Goal: Transaction & Acquisition: Purchase product/service

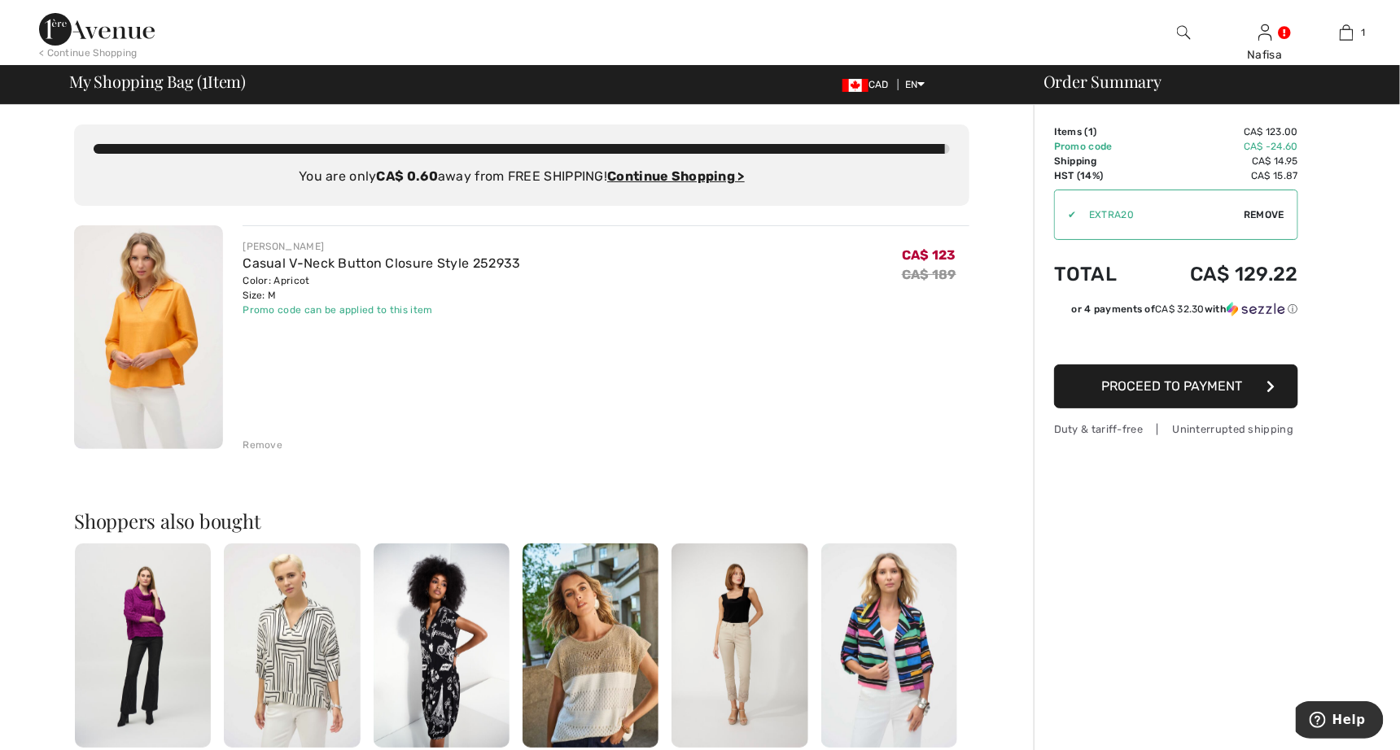
click at [98, 38] on img at bounding box center [97, 29] width 116 height 33
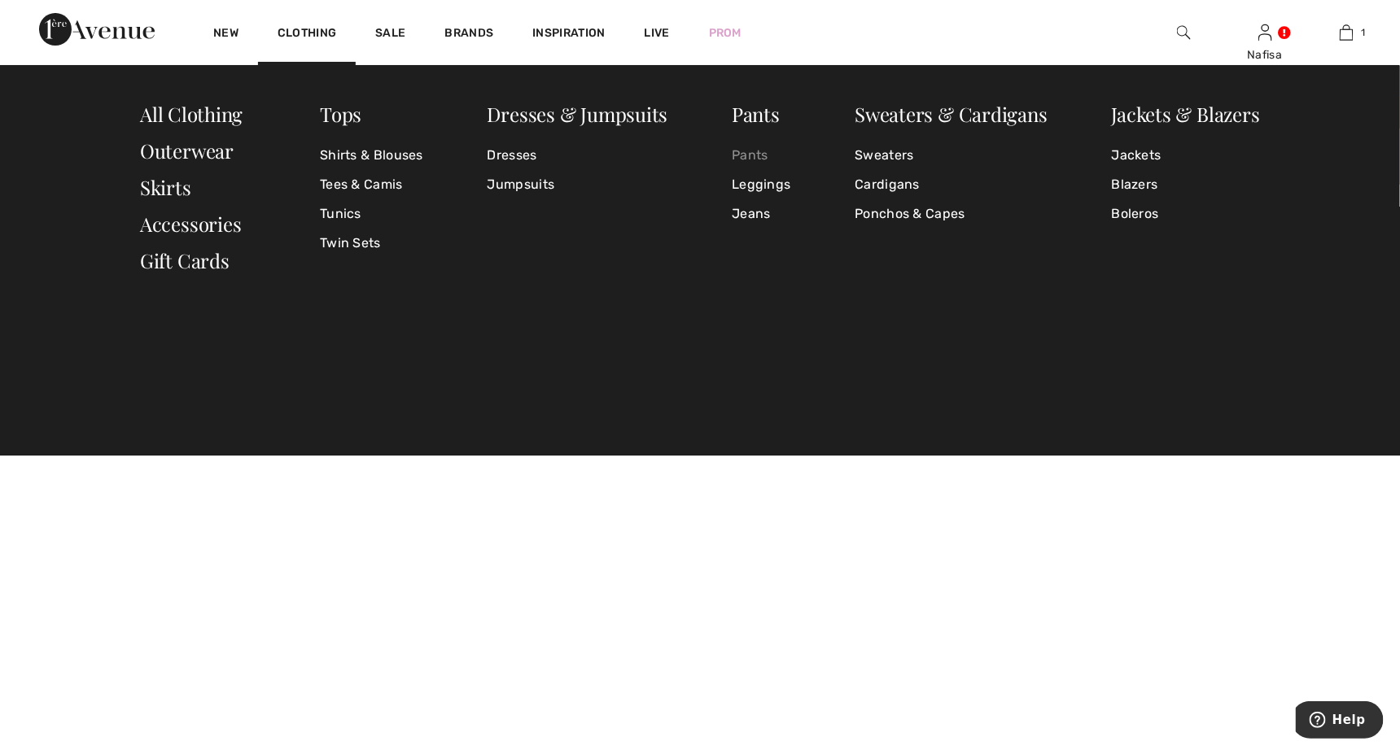
click at [754, 148] on link "Pants" at bounding box center [761, 155] width 59 height 29
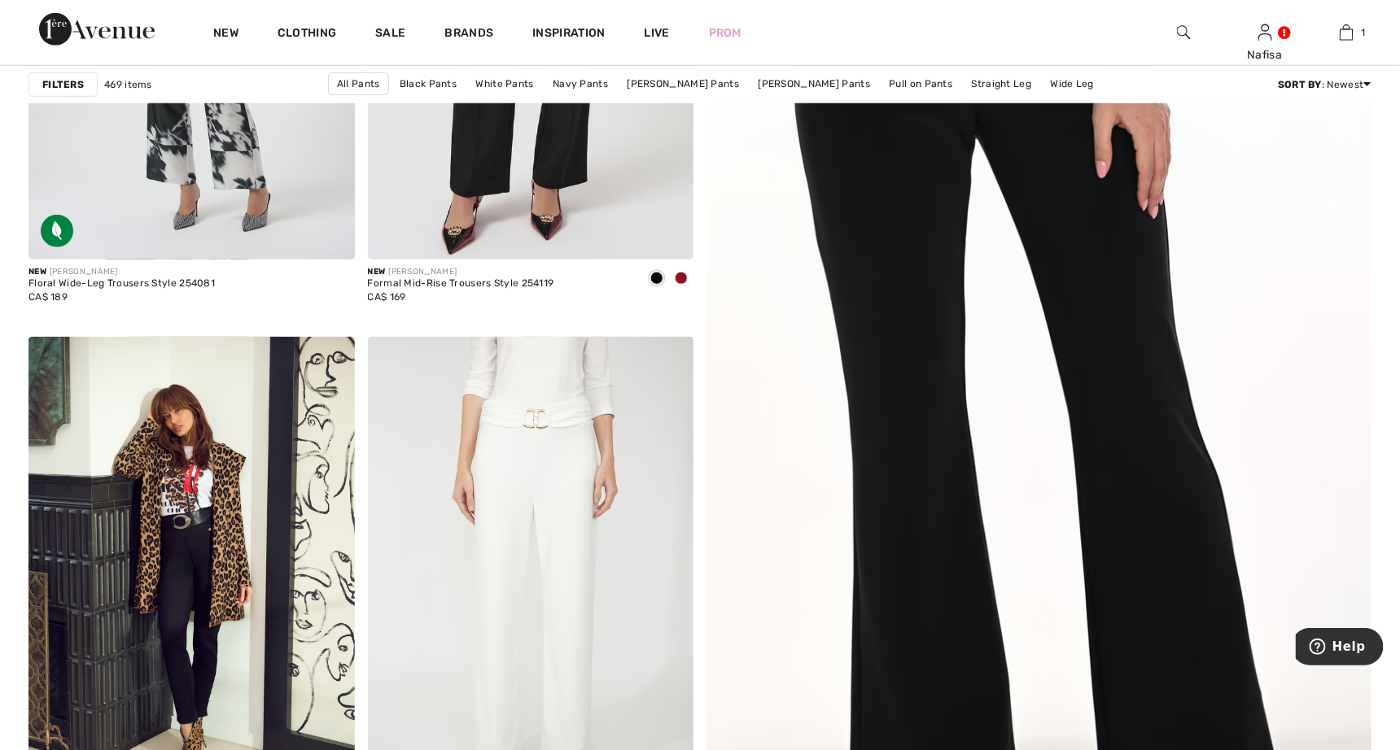
scroll to position [564, 0]
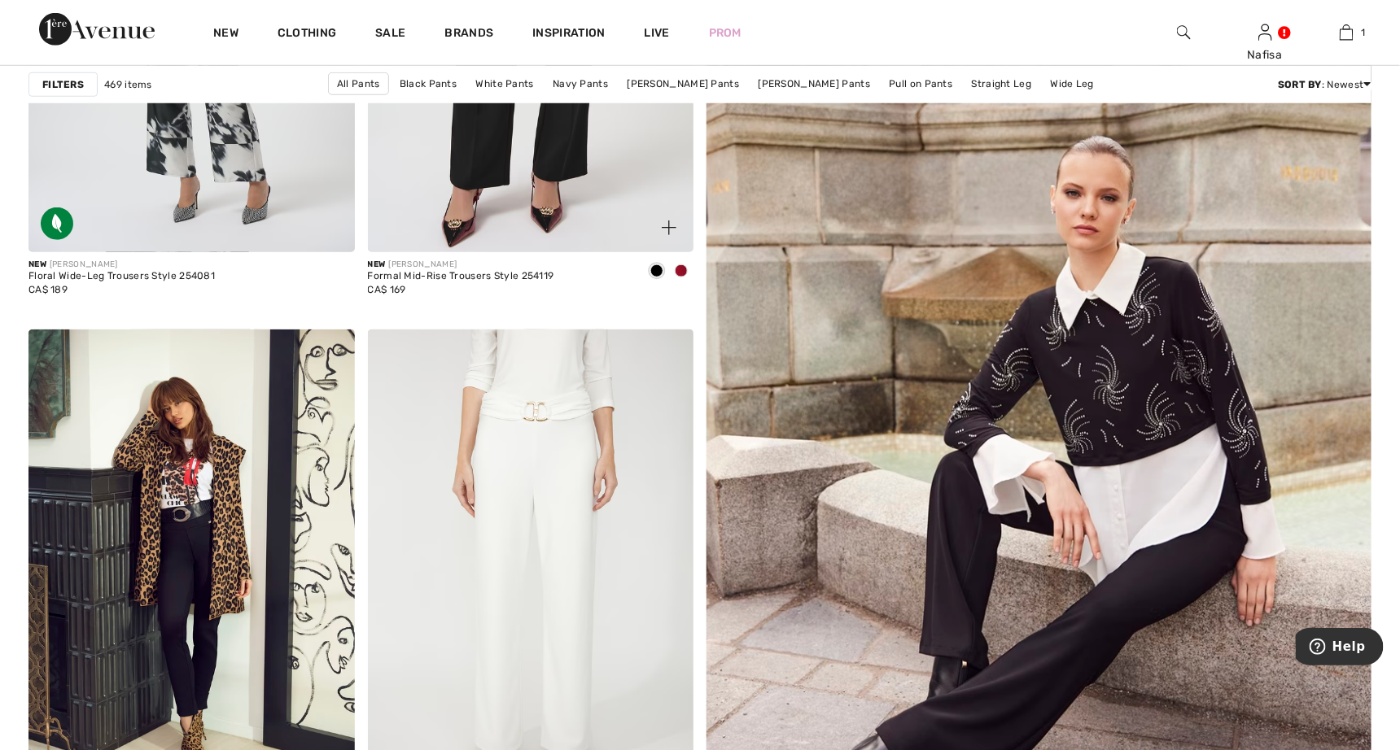
click at [678, 273] on span at bounding box center [681, 271] width 13 height 13
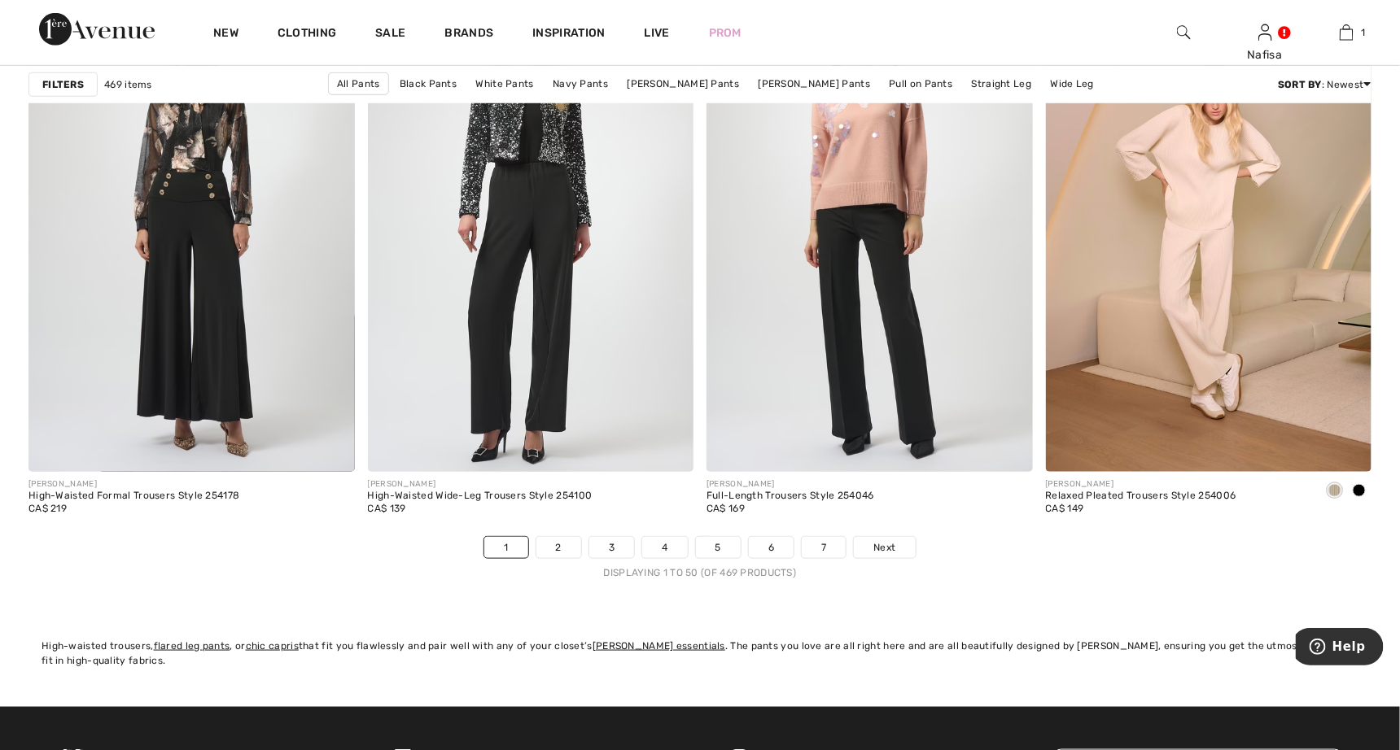
scroll to position [8379, 0]
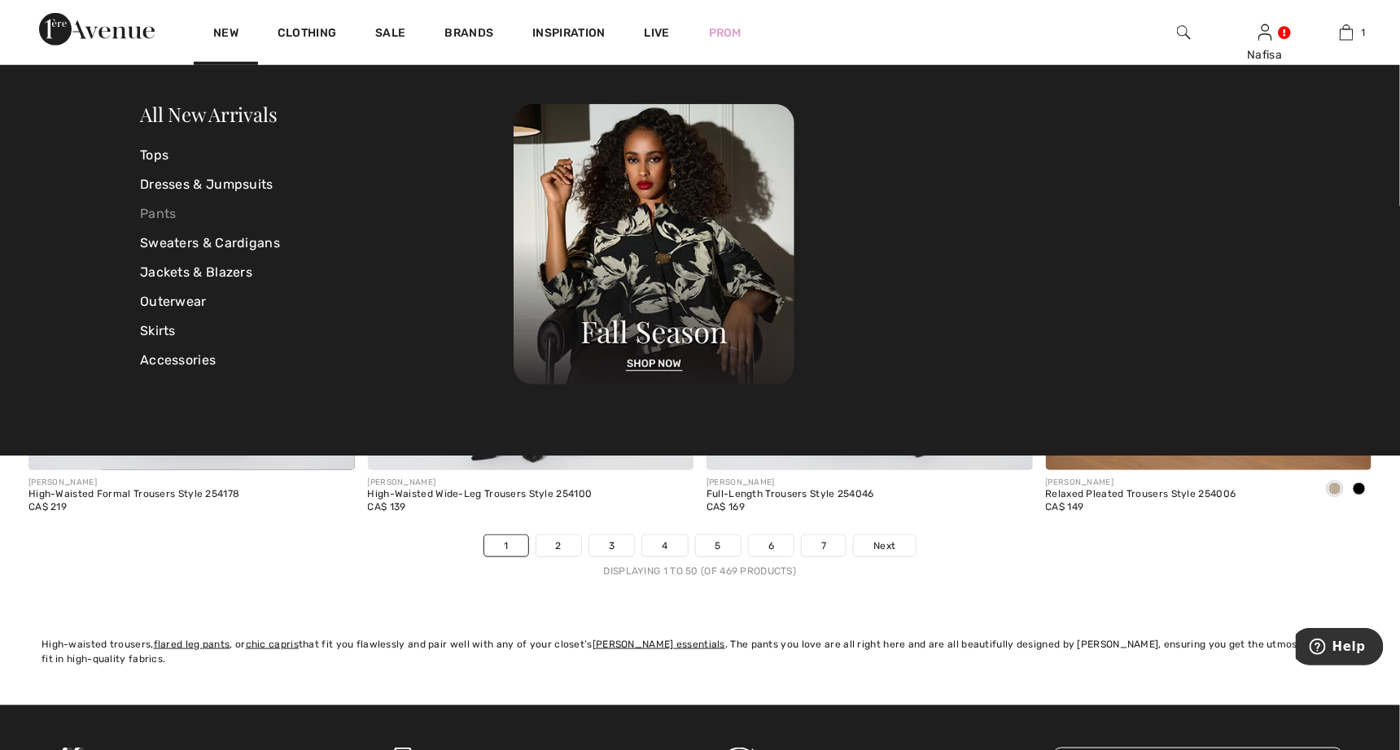
click at [147, 212] on link "Pants" at bounding box center [327, 213] width 374 height 29
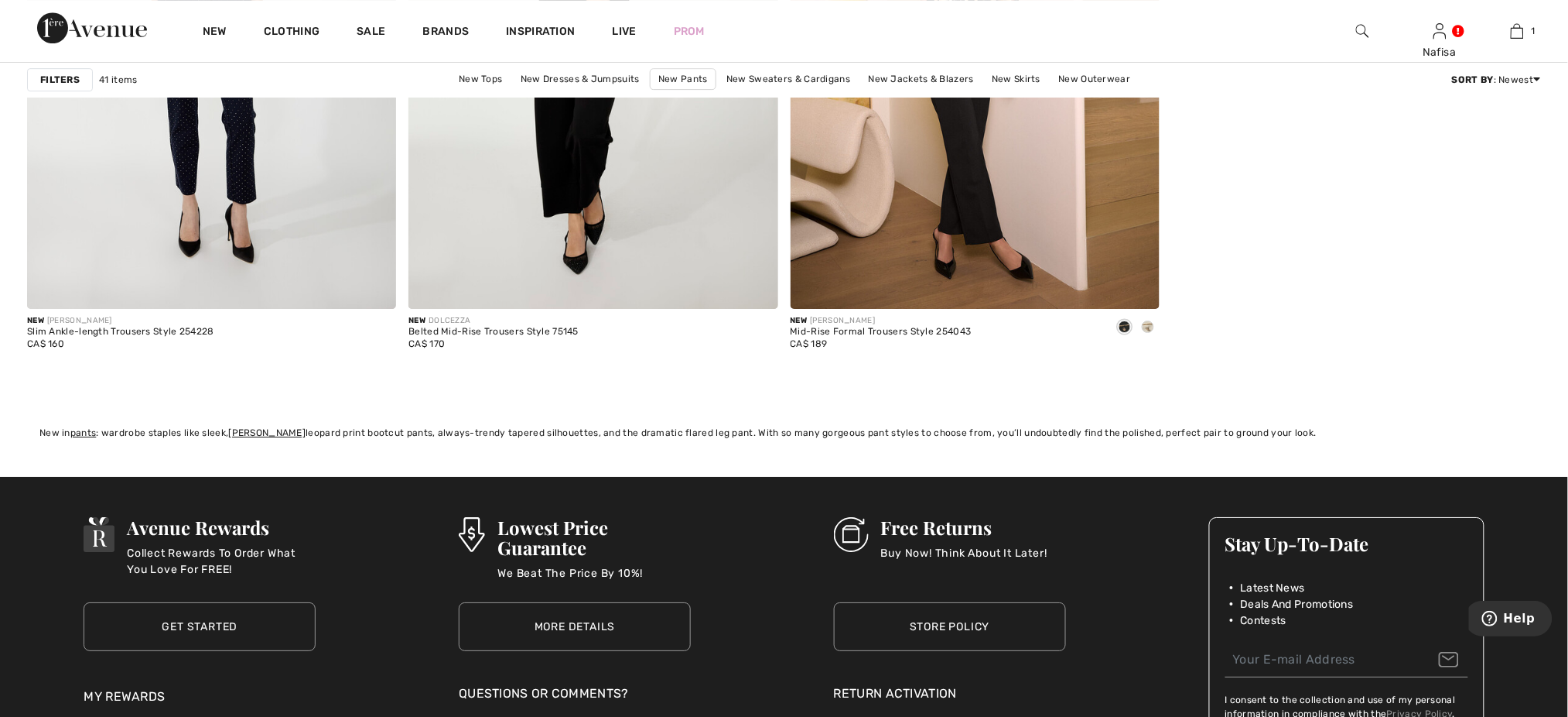
scroll to position [8201, 0]
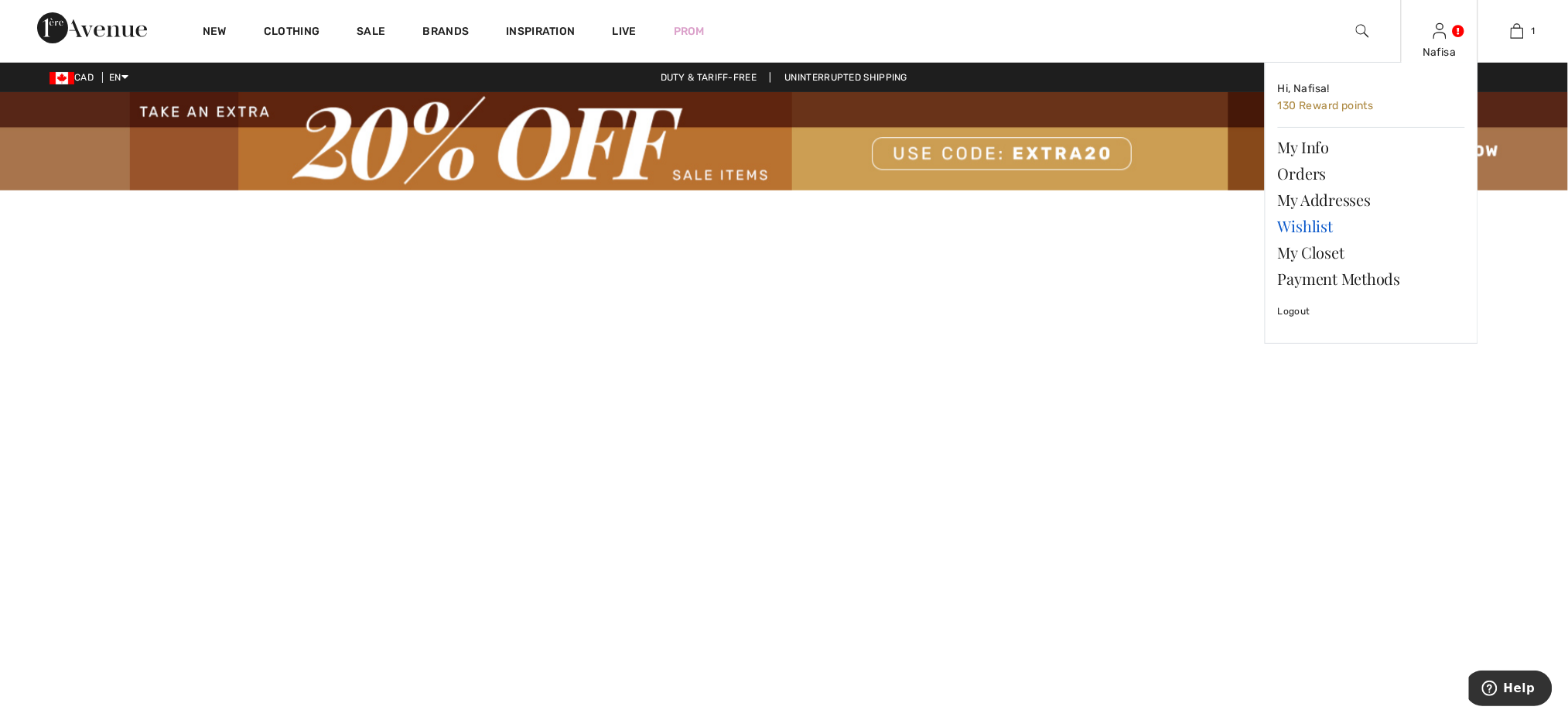
click at [1301, 221] on link "Wishlist" at bounding box center [1371, 226] width 187 height 27
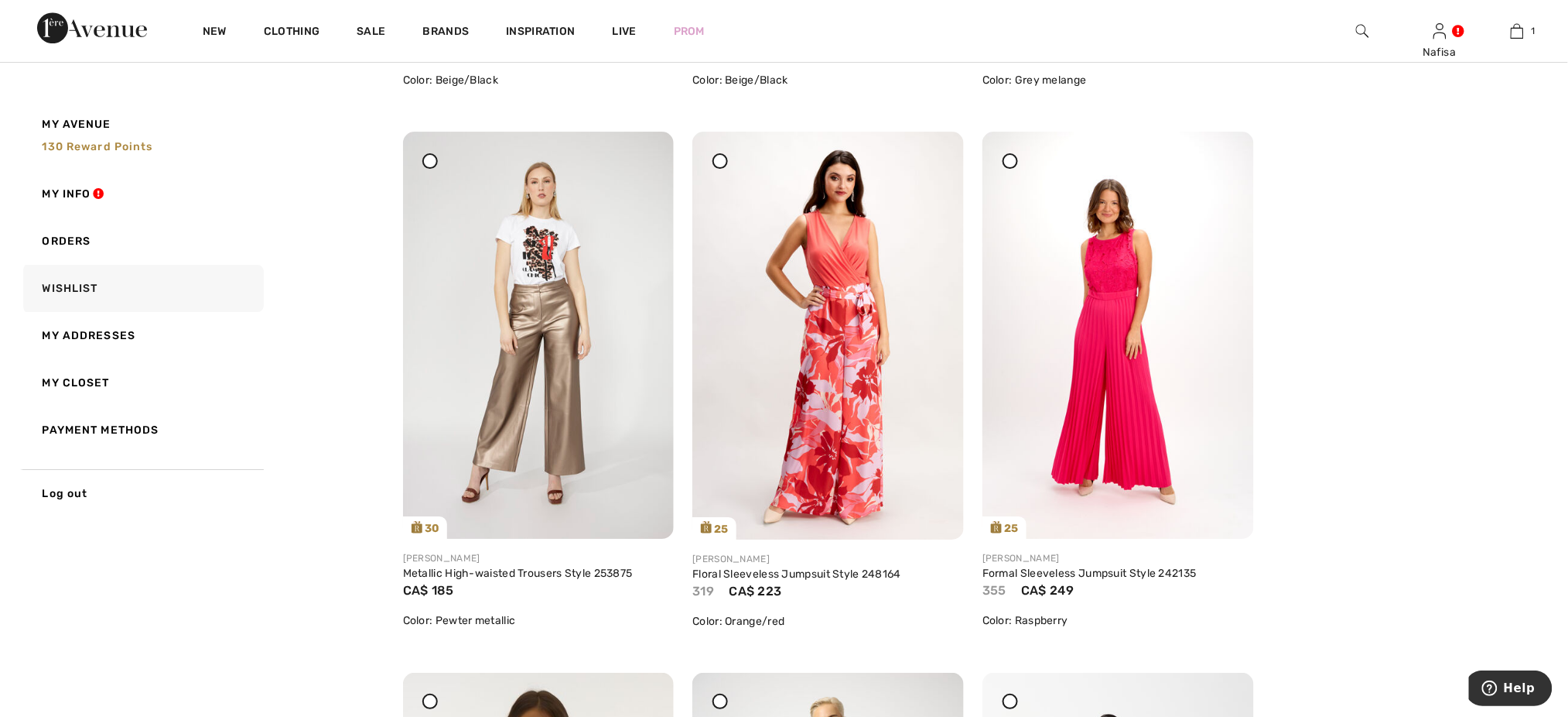
scroll to position [3880, 0]
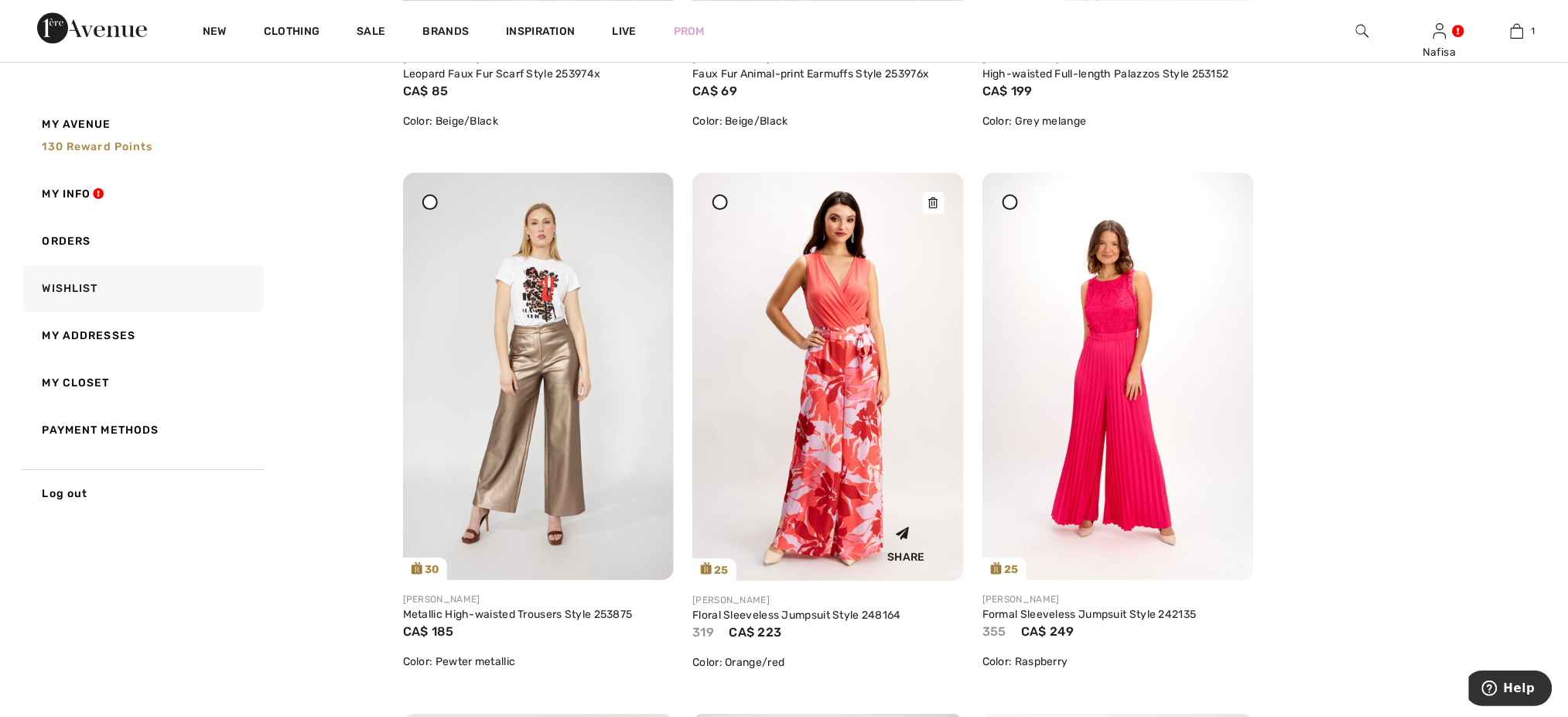
click at [873, 441] on img at bounding box center [828, 376] width 272 height 407
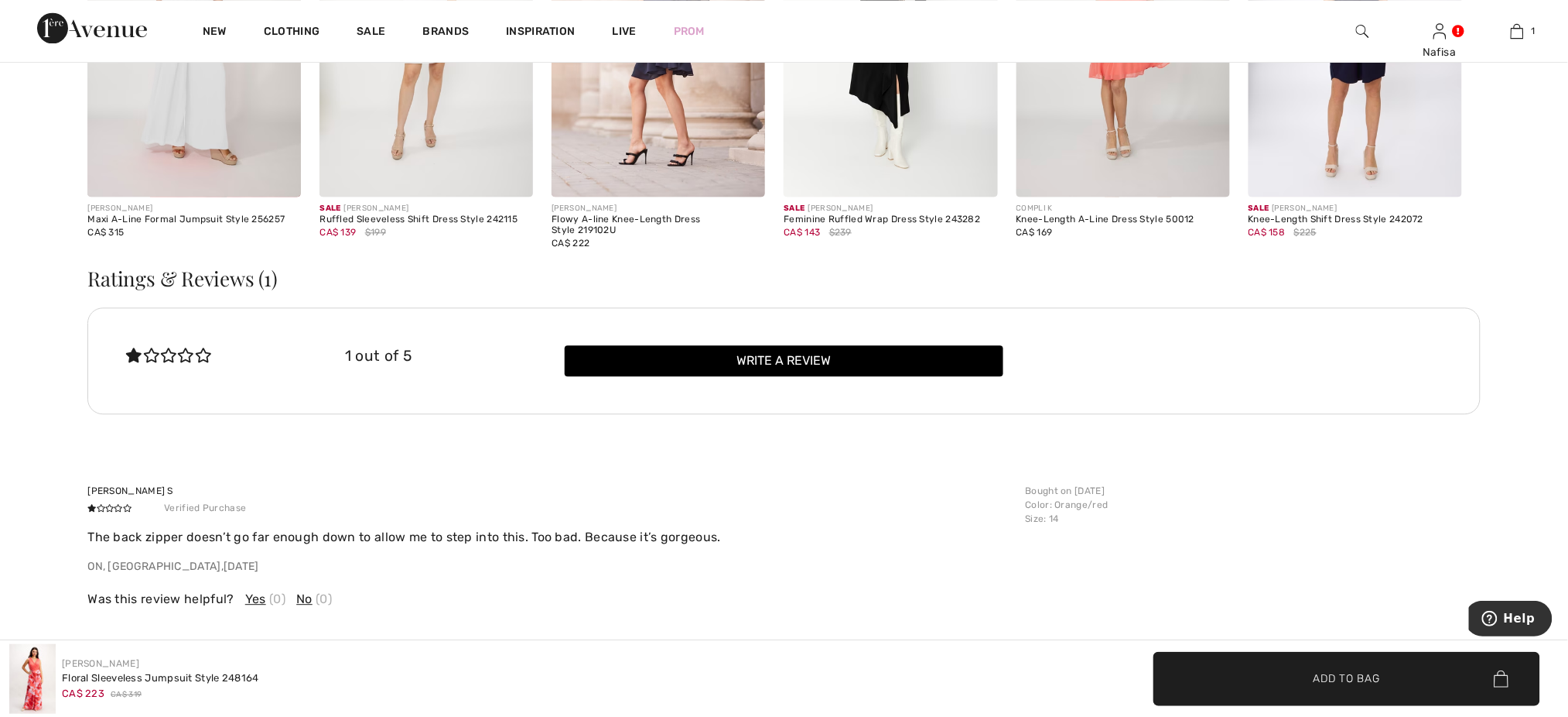
scroll to position [2642, 0]
